Goal: Find specific page/section: Find specific page/section

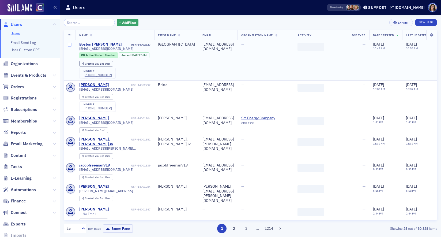
drag, startPoint x: 22, startPoint y: 75, endPoint x: 67, endPoint y: 43, distance: 55.4
click at [22, 75] on span "Events & Products" at bounding box center [29, 75] width 36 height 6
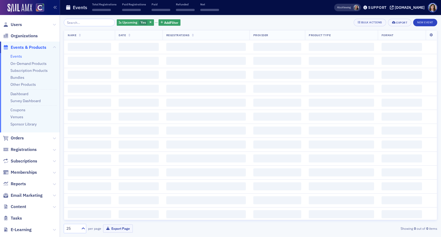
click at [88, 22] on input "search" at bounding box center [89, 22] width 51 height 7
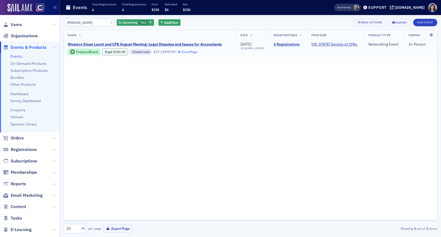
type input "WESTER"
click at [189, 54] on link "Event Page" at bounding box center [187, 52] width 20 height 4
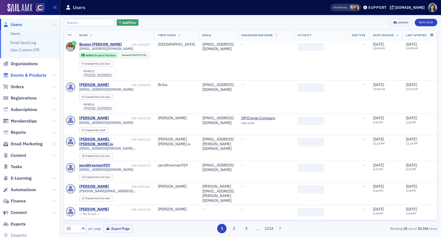
click at [26, 77] on span "Events & Products" at bounding box center [29, 75] width 36 height 6
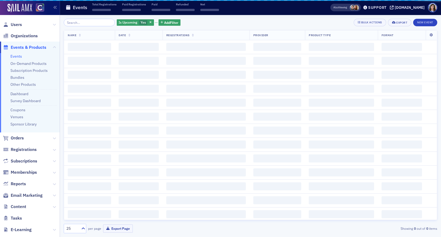
click at [82, 23] on input "search" at bounding box center [89, 22] width 51 height 7
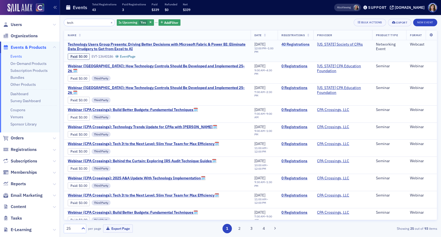
type input "tech"
click at [294, 44] on link "40 Registrations" at bounding box center [295, 44] width 28 height 5
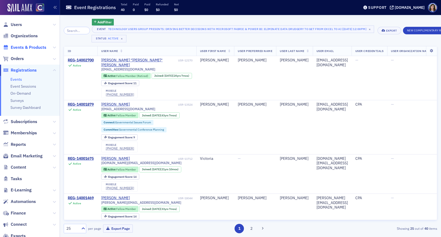
click at [25, 46] on span "Events & Products" at bounding box center [29, 47] width 36 height 6
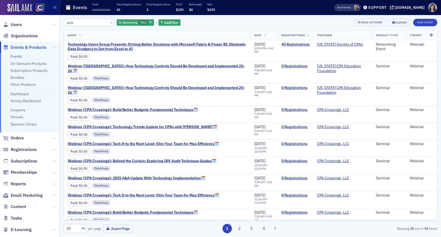
click at [84, 24] on input "tech" at bounding box center [89, 22] width 51 height 7
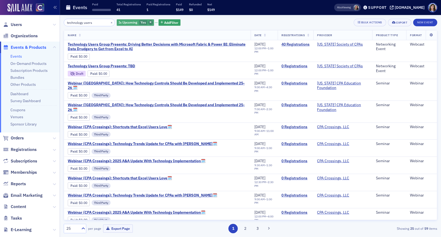
type input "technology users"
click at [149, 23] on icon "button" at bounding box center [150, 22] width 2 height 3
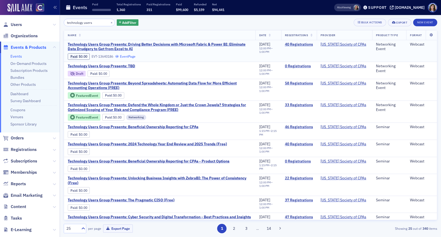
click at [132, 58] on link "Event Page" at bounding box center [125, 56] width 20 height 4
